Goal: Information Seeking & Learning: Learn about a topic

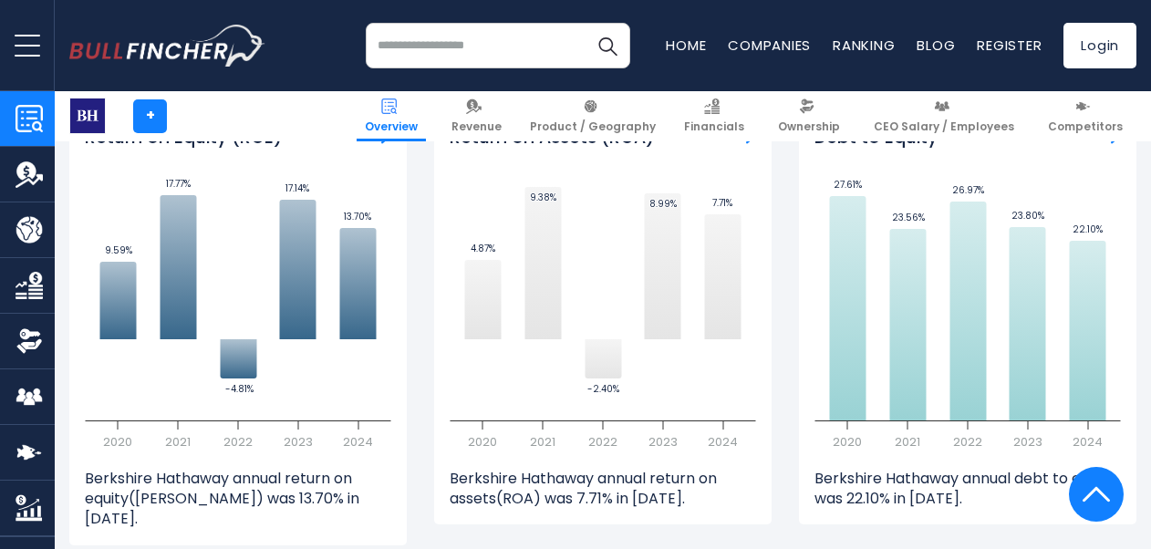
scroll to position [3467, 0]
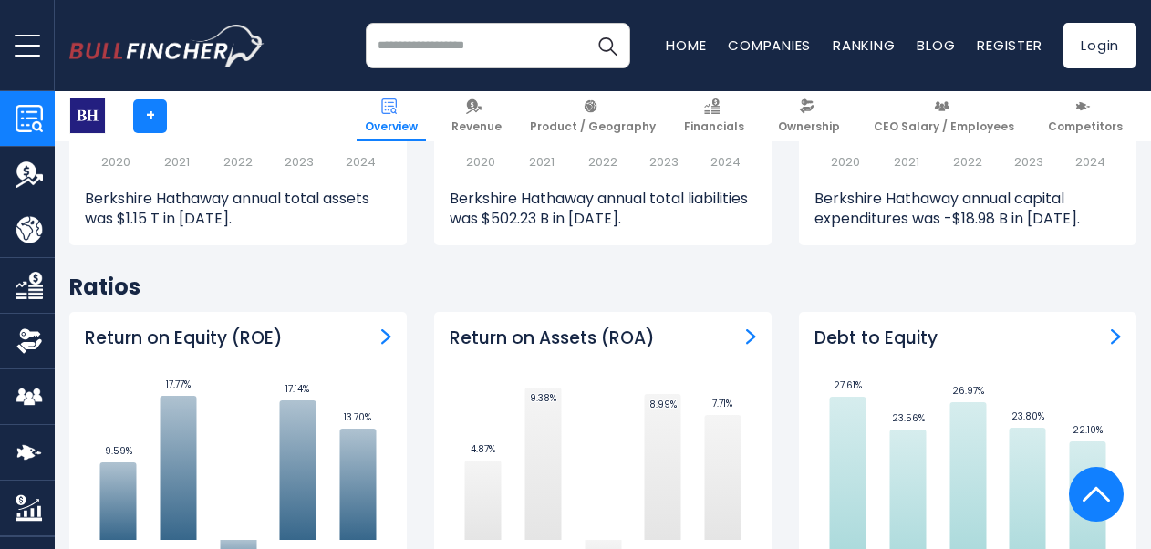
click at [633, 328] on h3 "Return on Assets (ROA)" at bounding box center [552, 339] width 205 height 23
drag, startPoint x: 633, startPoint y: 311, endPoint x: 690, endPoint y: 317, distance: 56.9
click at [690, 328] on div "Return on Assets (ROA)" at bounding box center [603, 339] width 307 height 23
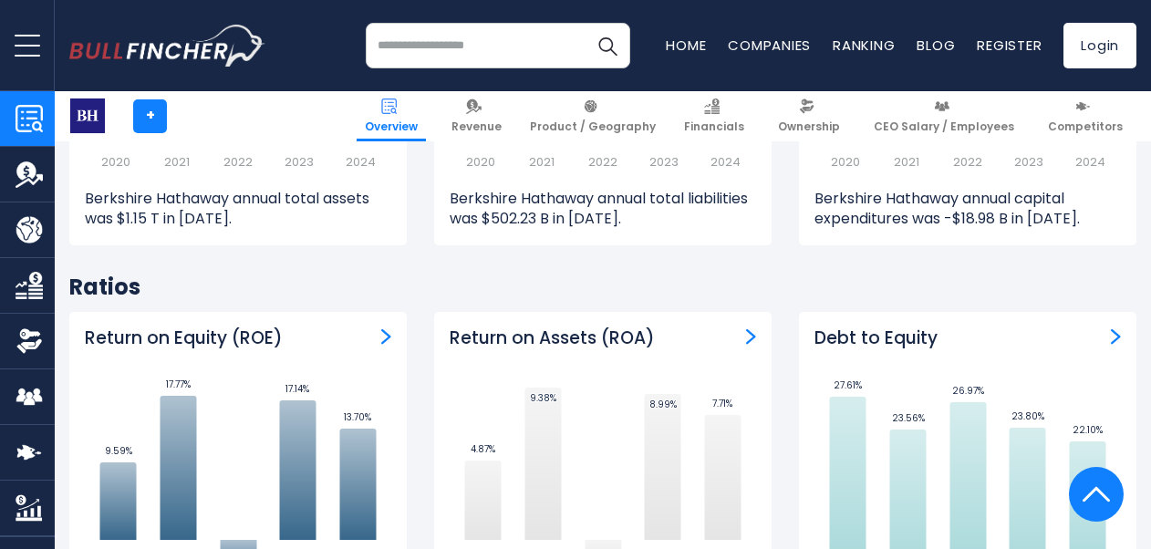
click at [638, 279] on h2 "Ratios" at bounding box center [602, 287] width 1067 height 28
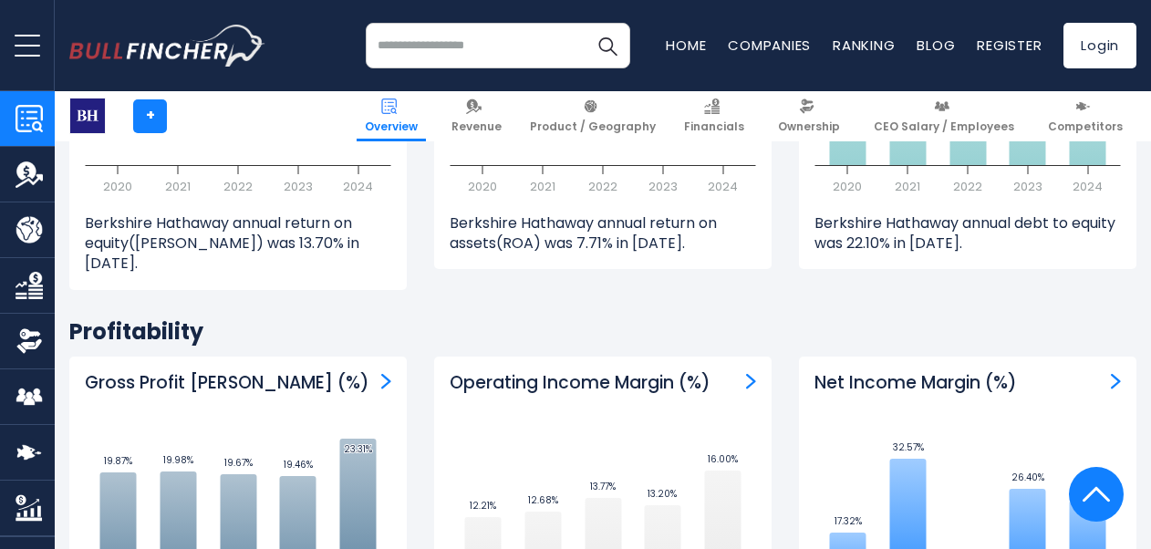
scroll to position [4106, 0]
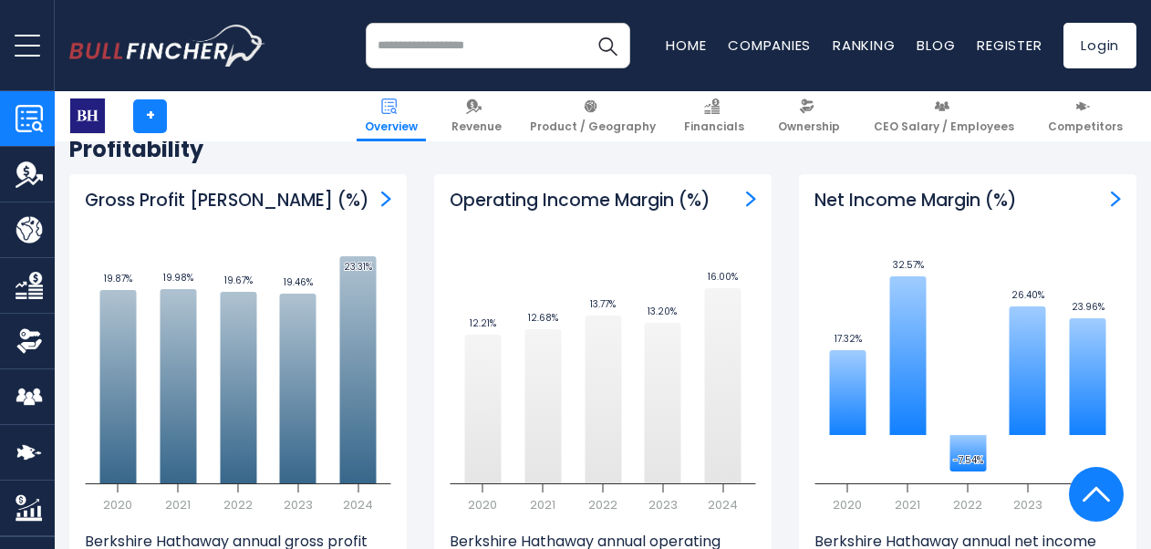
click at [641, 190] on h3 "Operating Income Margin (%)" at bounding box center [580, 201] width 261 height 23
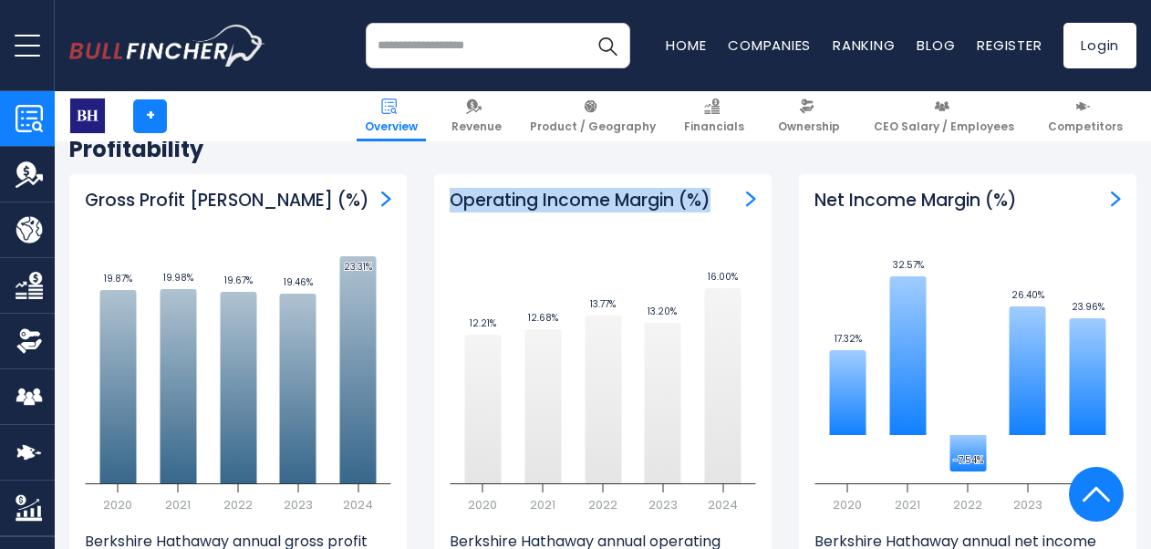
click at [641, 190] on h3 "Operating Income Margin (%)" at bounding box center [580, 201] width 261 height 23
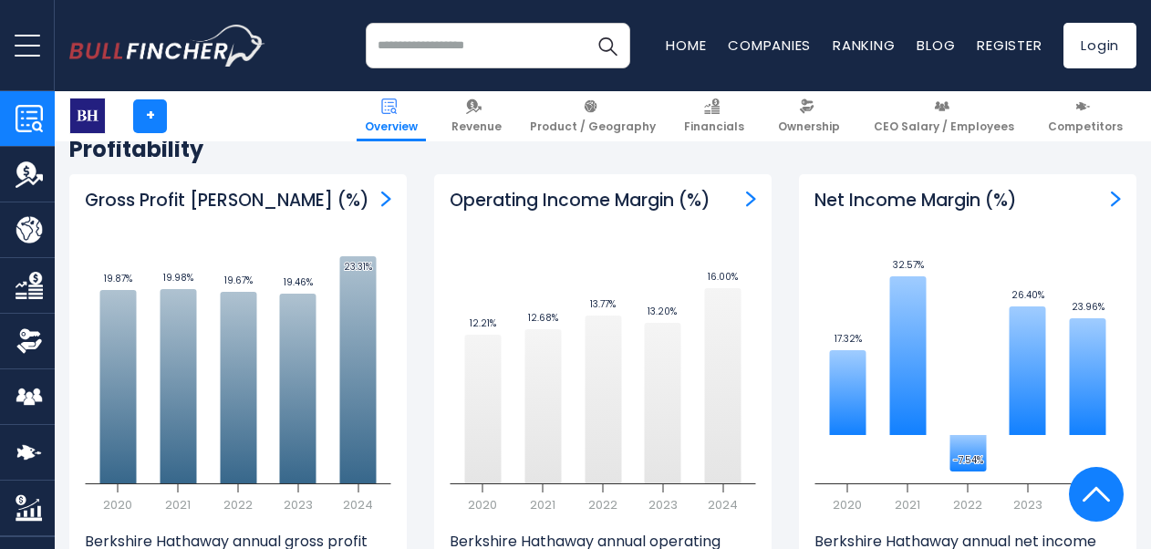
drag, startPoint x: 641, startPoint y: 170, endPoint x: 626, endPoint y: 193, distance: 27.6
click at [630, 182] on div "Operating Income Margin (%) Created with Highcharts 12.1.2 12.21% ​ 12.21% 12.6…" at bounding box center [603, 380] width 338 height 413
